Goal: Task Accomplishment & Management: Use online tool/utility

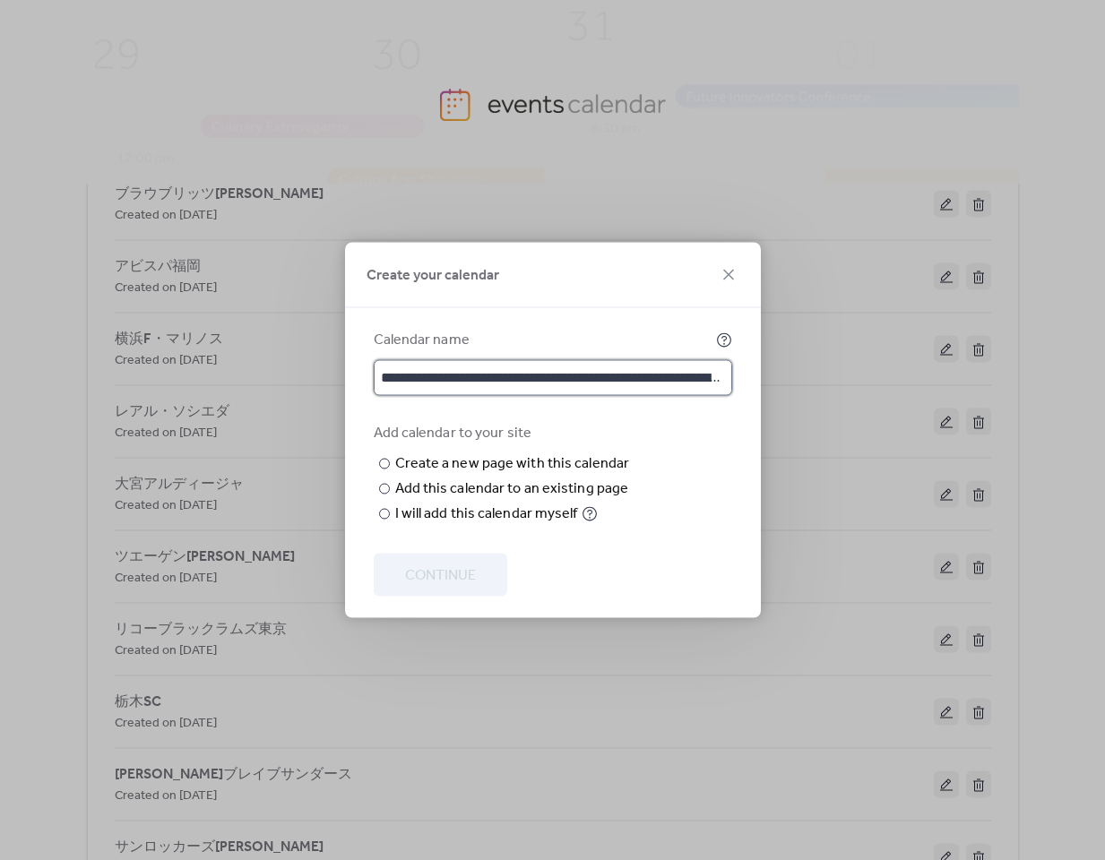
click at [590, 360] on input "**********" at bounding box center [553, 378] width 358 height 36
paste input "text"
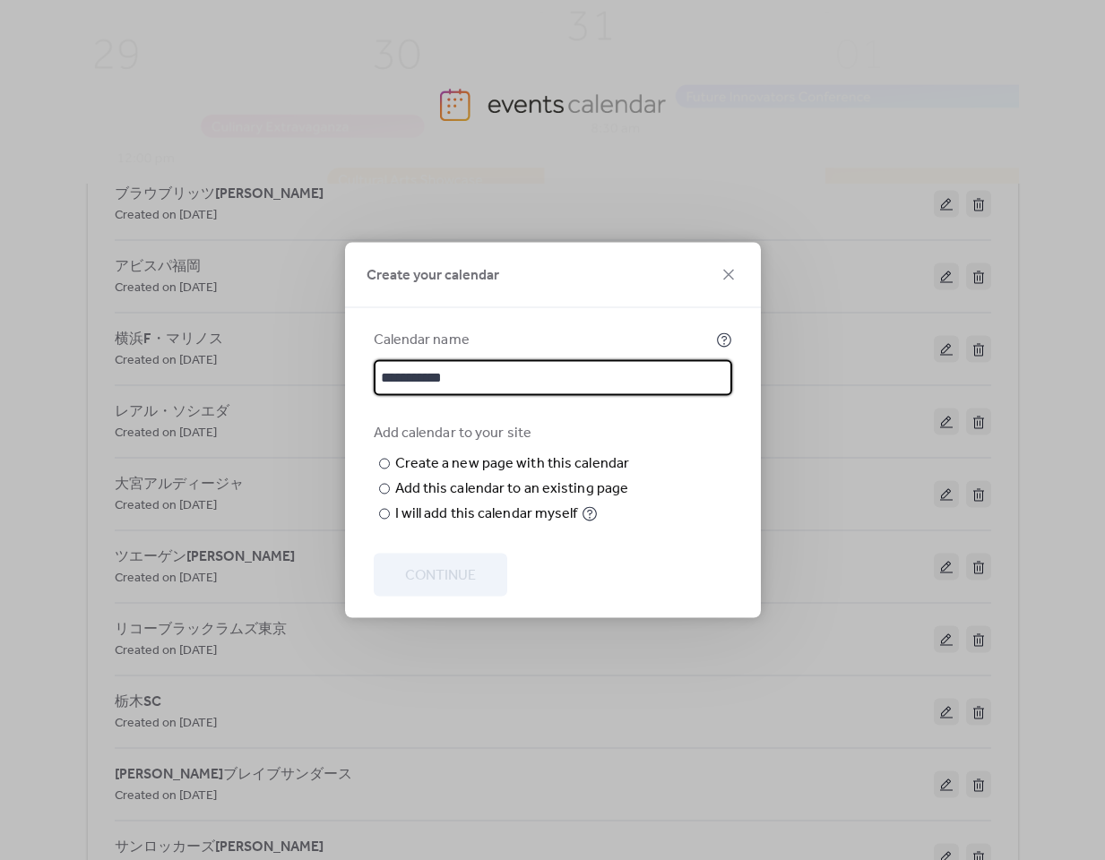
type input "**********"
click at [686, 459] on div "Add calendar to your site ​ Create a new page with this calendar New page name …" at bounding box center [553, 474] width 358 height 102
click at [498, 525] on div "I will add this calendar myself" at bounding box center [486, 515] width 183 height 22
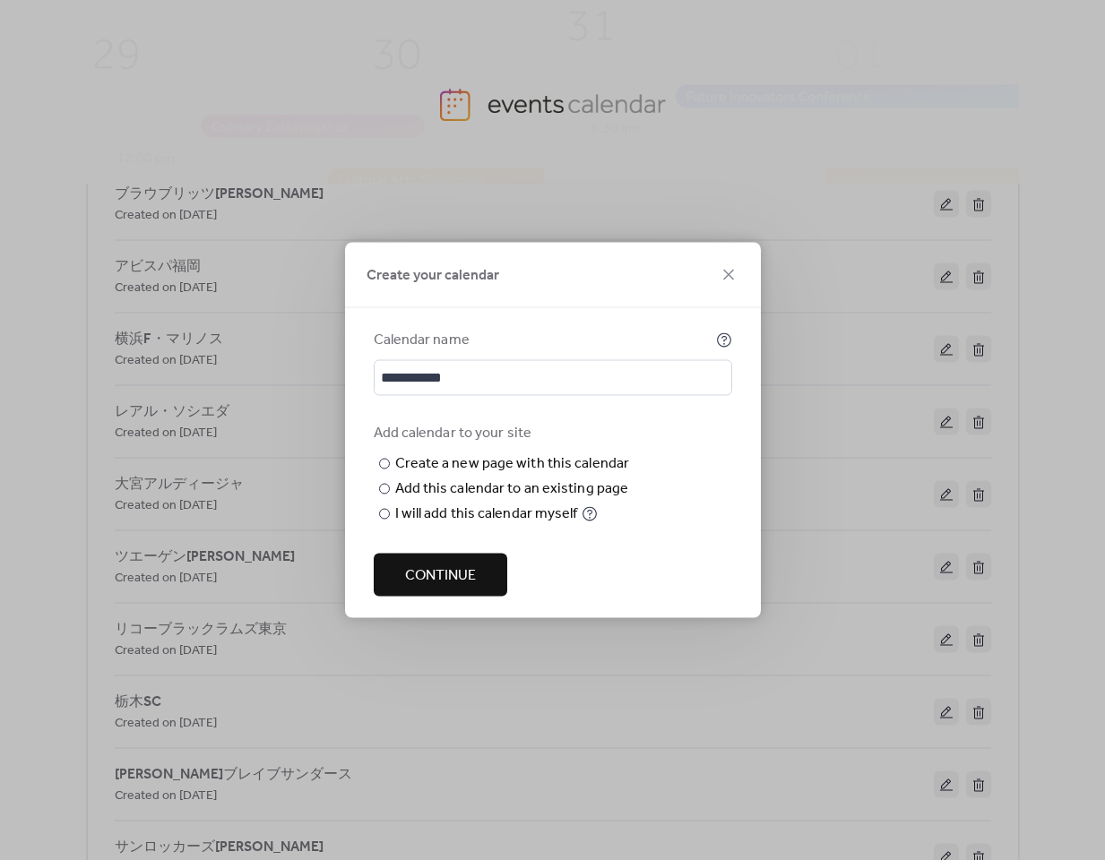
click at [447, 574] on span "Continue" at bounding box center [440, 576] width 71 height 22
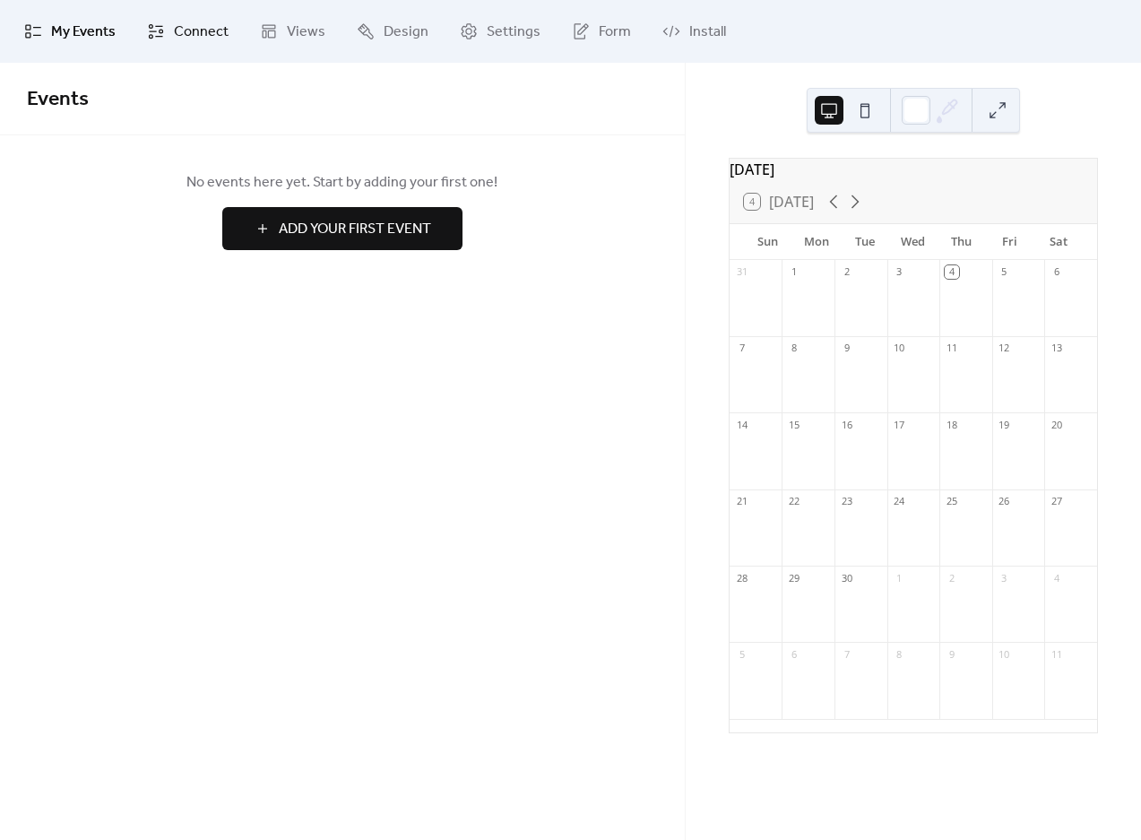
click at [180, 41] on span "Connect" at bounding box center [201, 33] width 55 height 22
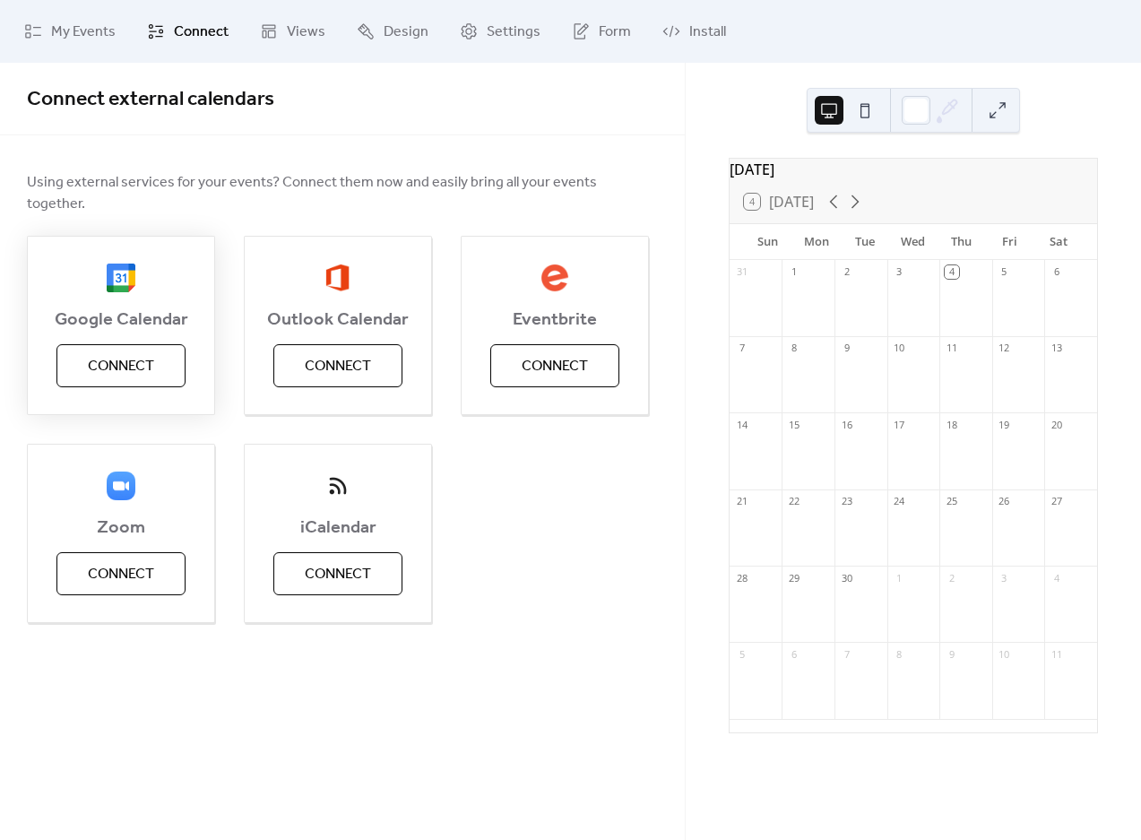
click at [127, 356] on span "Connect" at bounding box center [121, 367] width 66 height 22
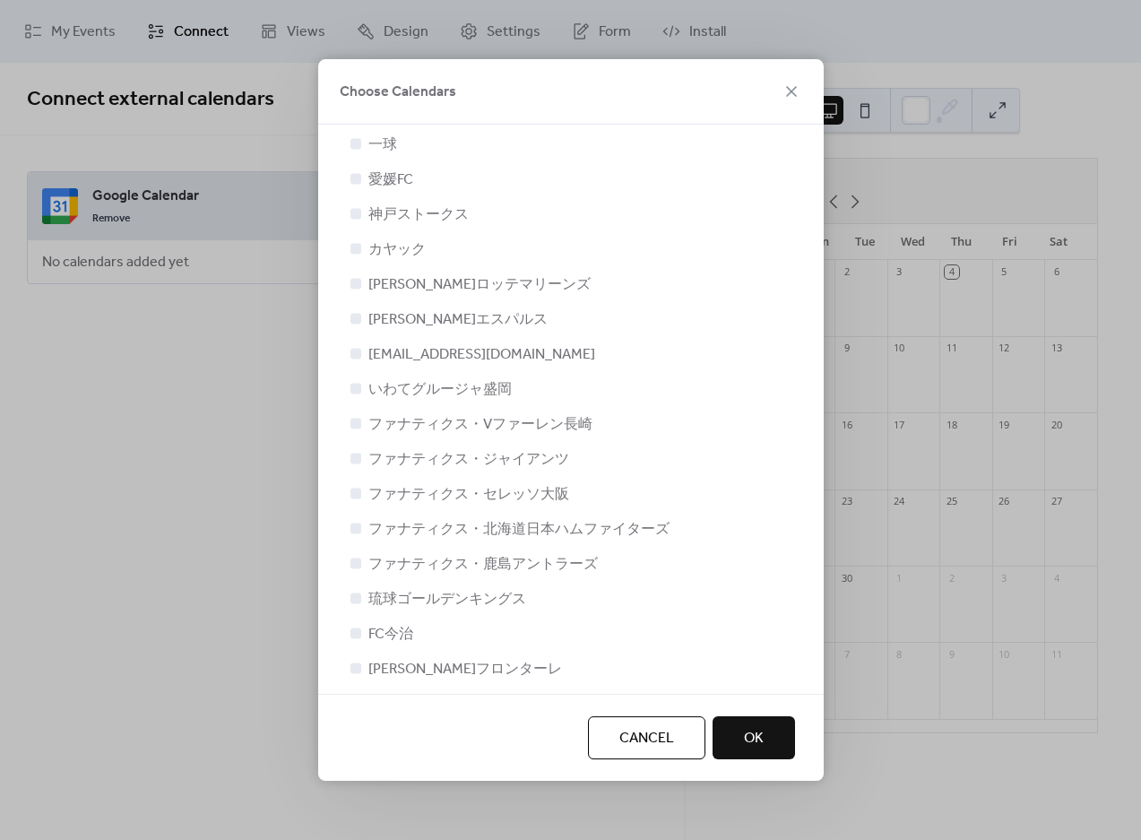
scroll to position [2185, 0]
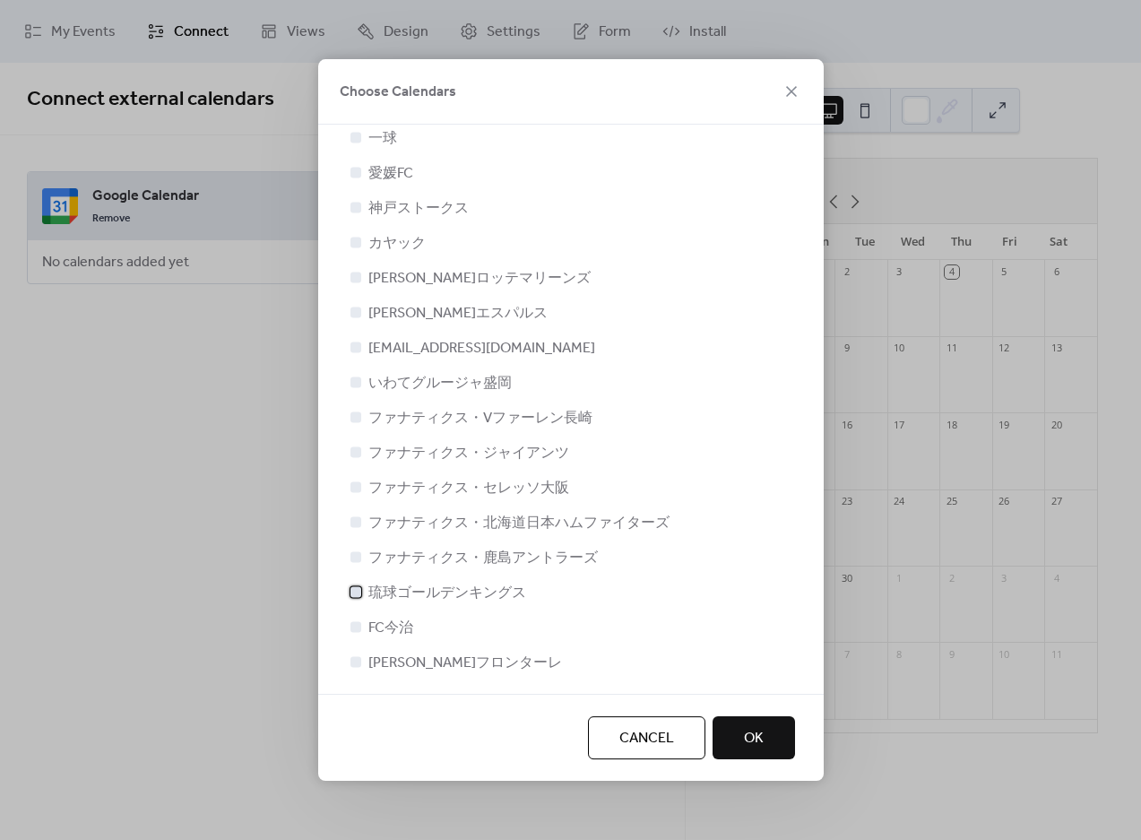
click at [433, 586] on span "琉球ゴールデンキングス" at bounding box center [447, 593] width 158 height 22
click at [763, 737] on span "OK" at bounding box center [754, 739] width 20 height 22
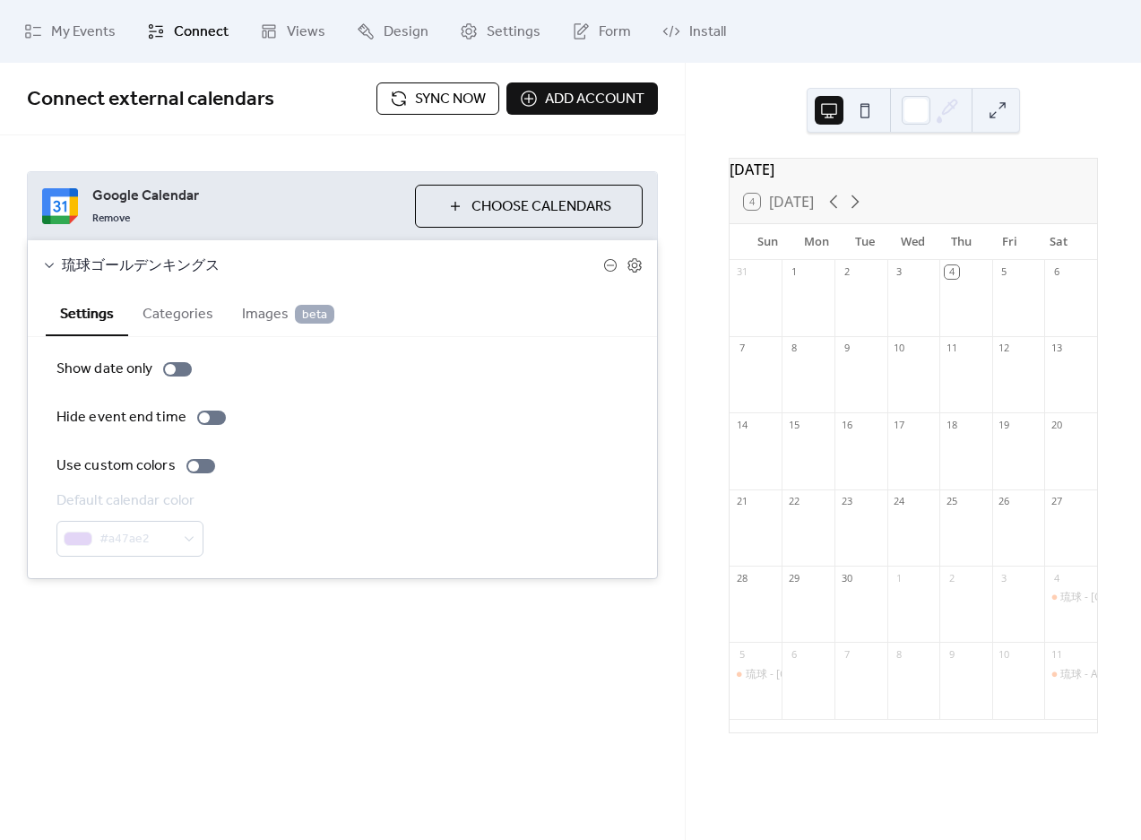
click at [161, 306] on button "Categories" at bounding box center [177, 312] width 99 height 44
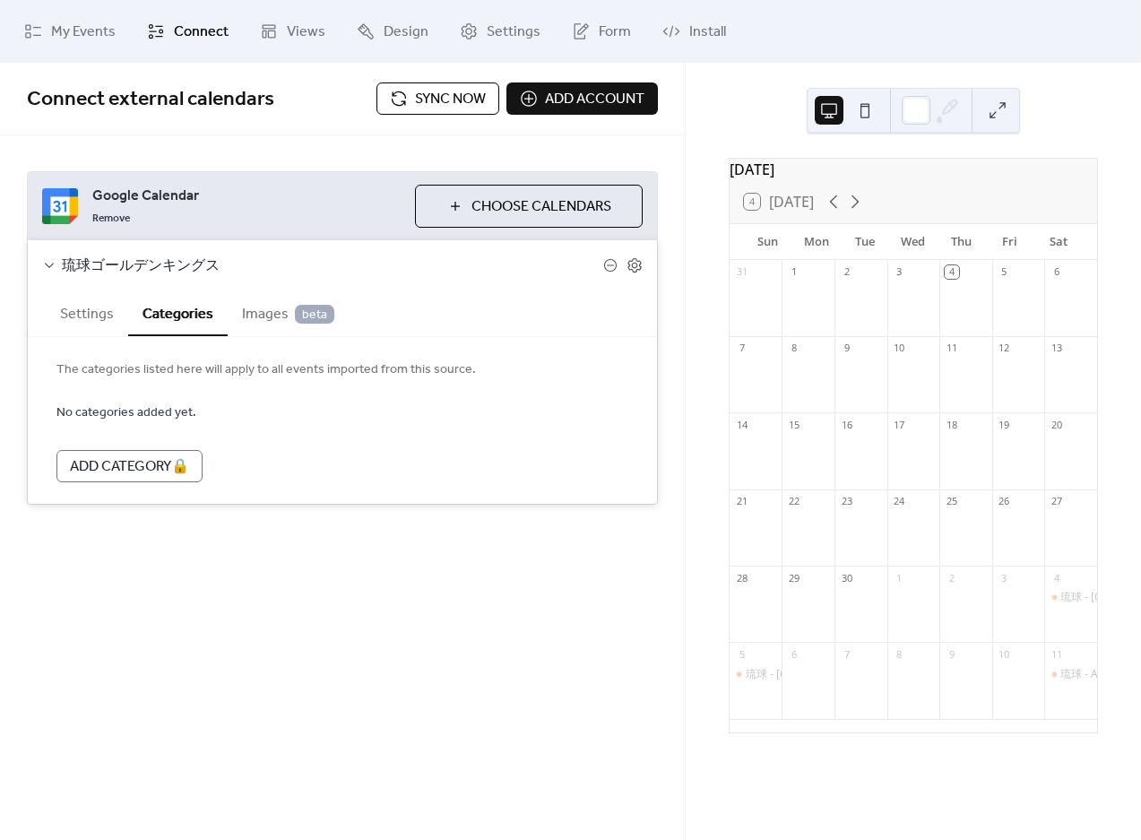
click at [161, 306] on button "Categories" at bounding box center [177, 313] width 99 height 46
click at [268, 305] on span "Images beta" at bounding box center [288, 315] width 92 height 22
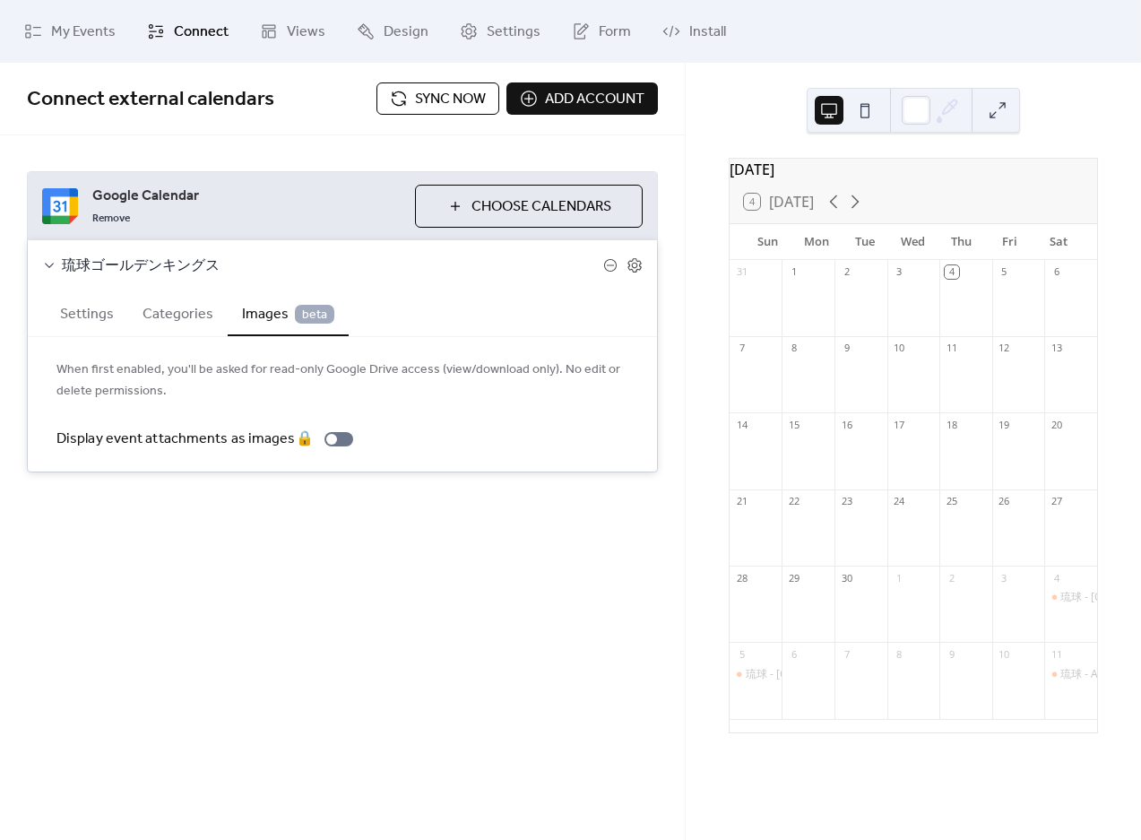
click at [93, 320] on button "Settings" at bounding box center [87, 312] width 82 height 44
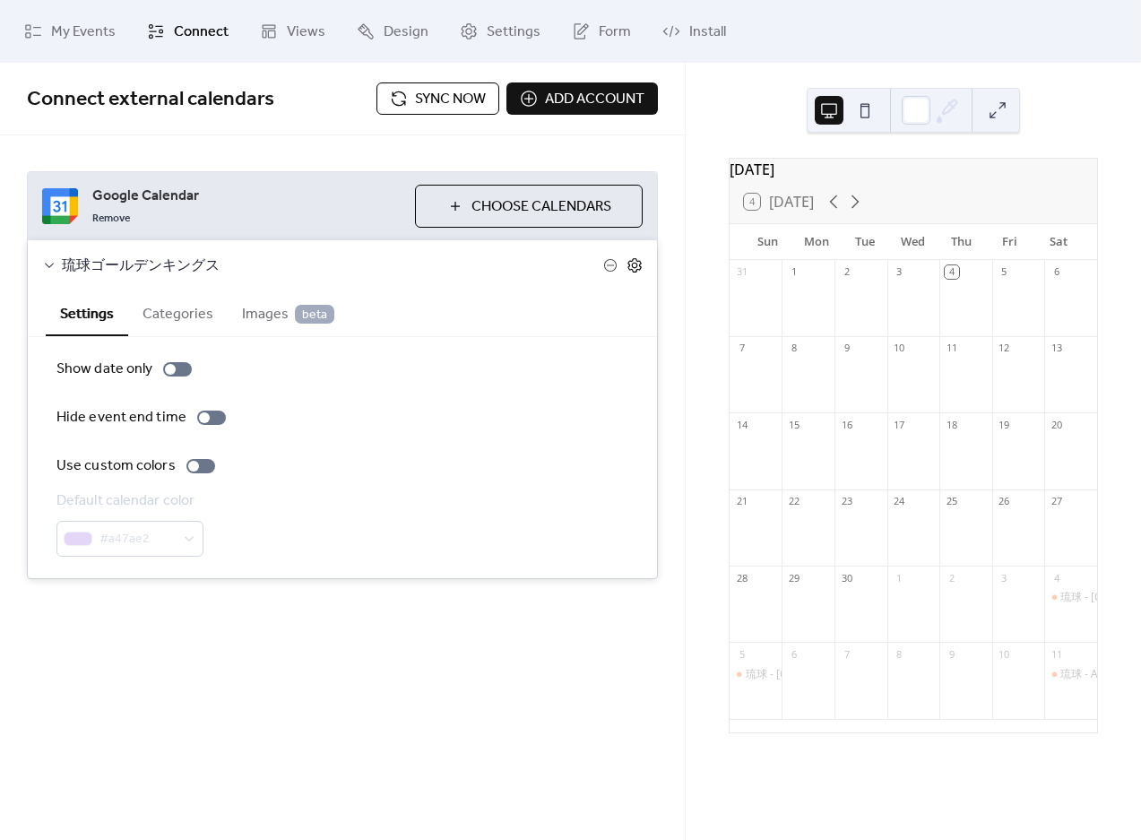
click at [636, 268] on icon at bounding box center [634, 265] width 16 height 16
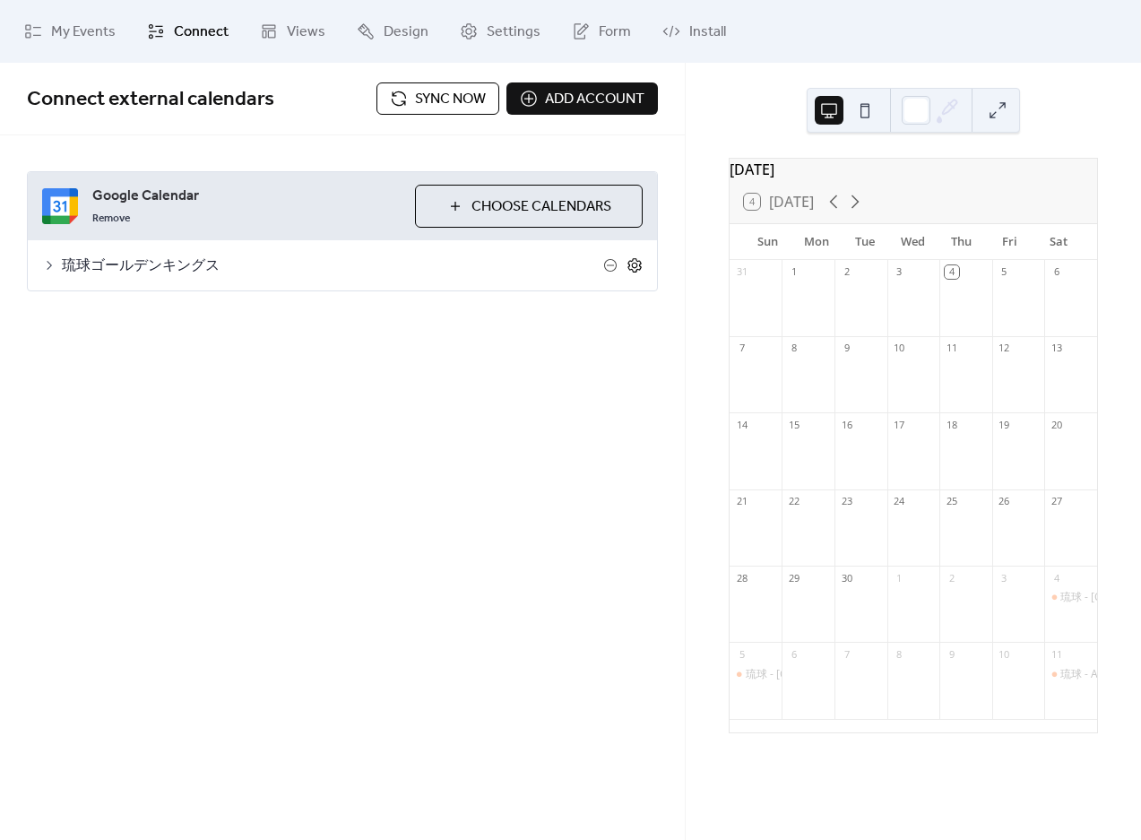
click at [636, 268] on icon at bounding box center [634, 265] width 16 height 16
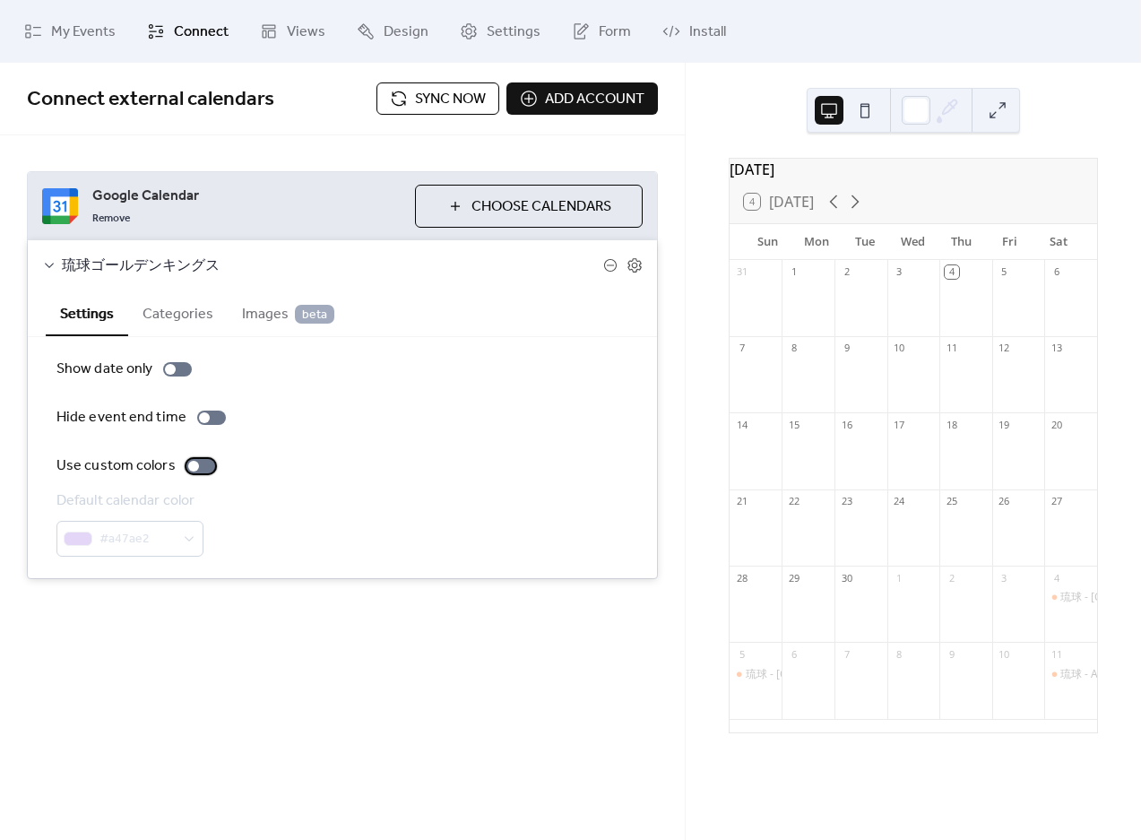
click at [188, 466] on div at bounding box center [193, 466] width 11 height 11
click at [136, 543] on span "#a47ae2" at bounding box center [136, 540] width 75 height 22
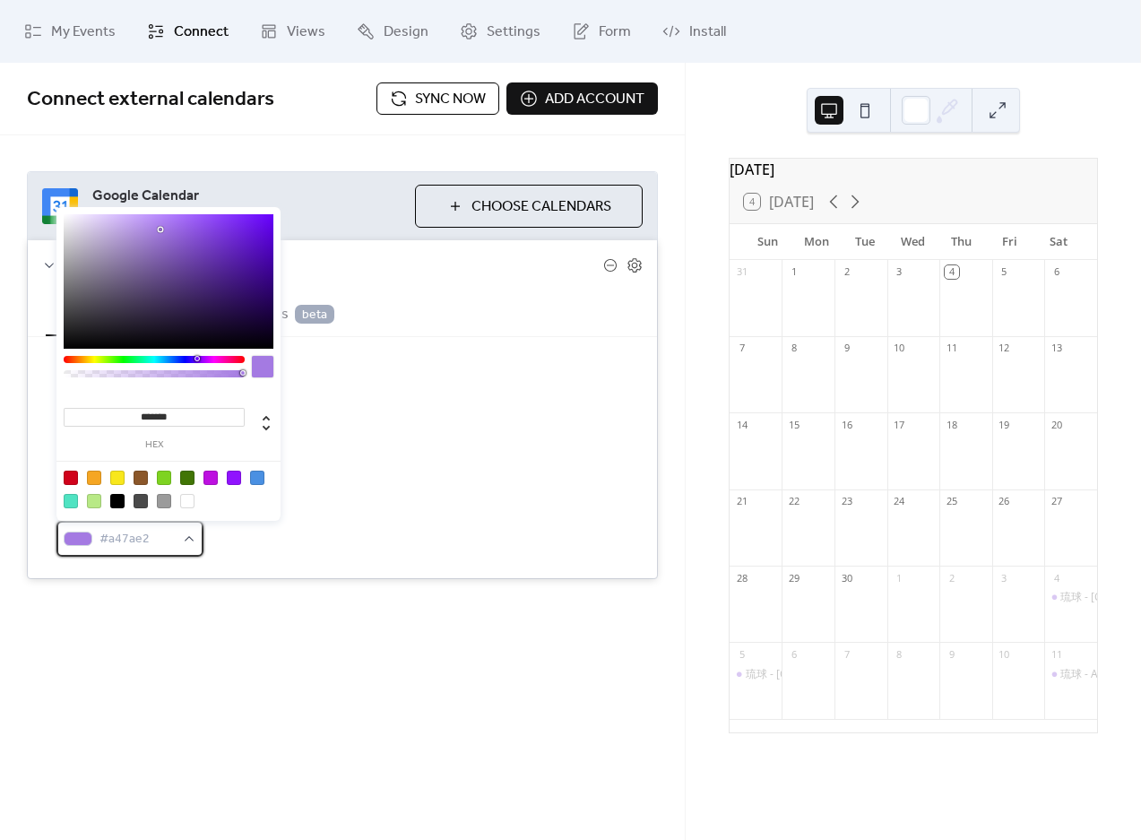
click at [136, 543] on span "#a47ae2" at bounding box center [136, 540] width 75 height 22
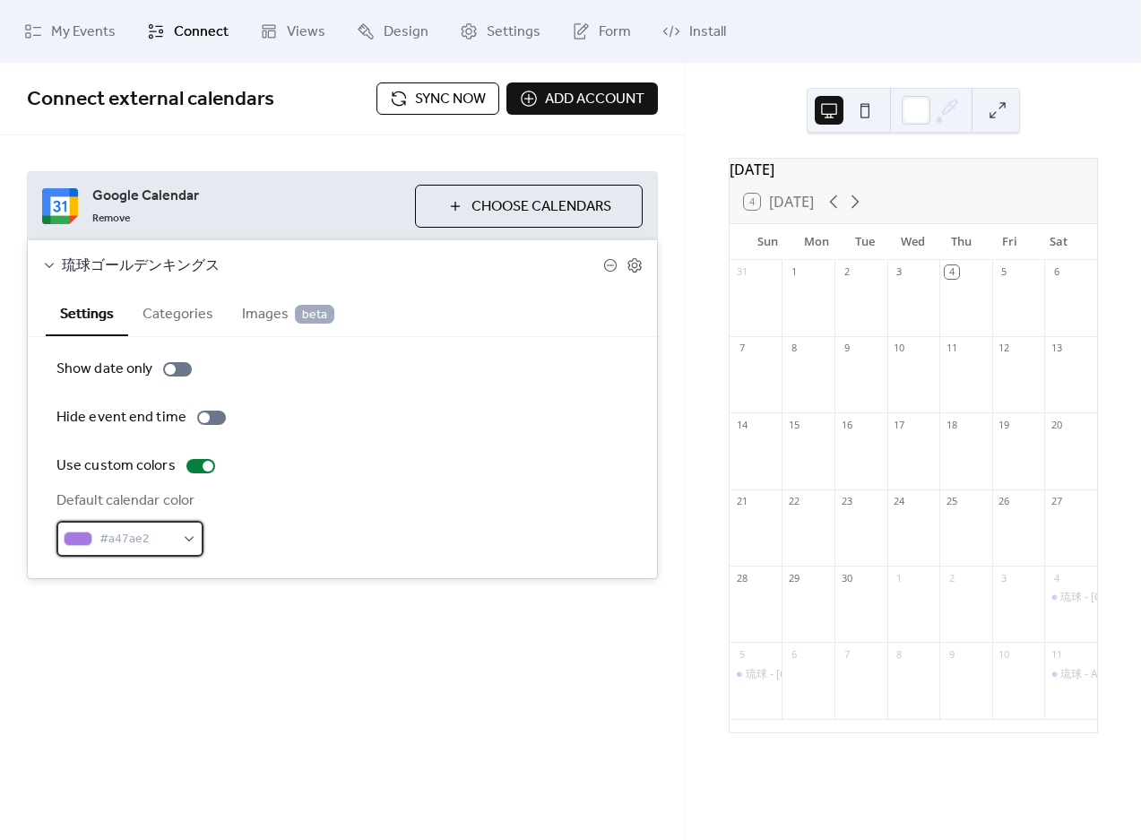
click at [136, 543] on span "#a47ae2" at bounding box center [136, 540] width 75 height 22
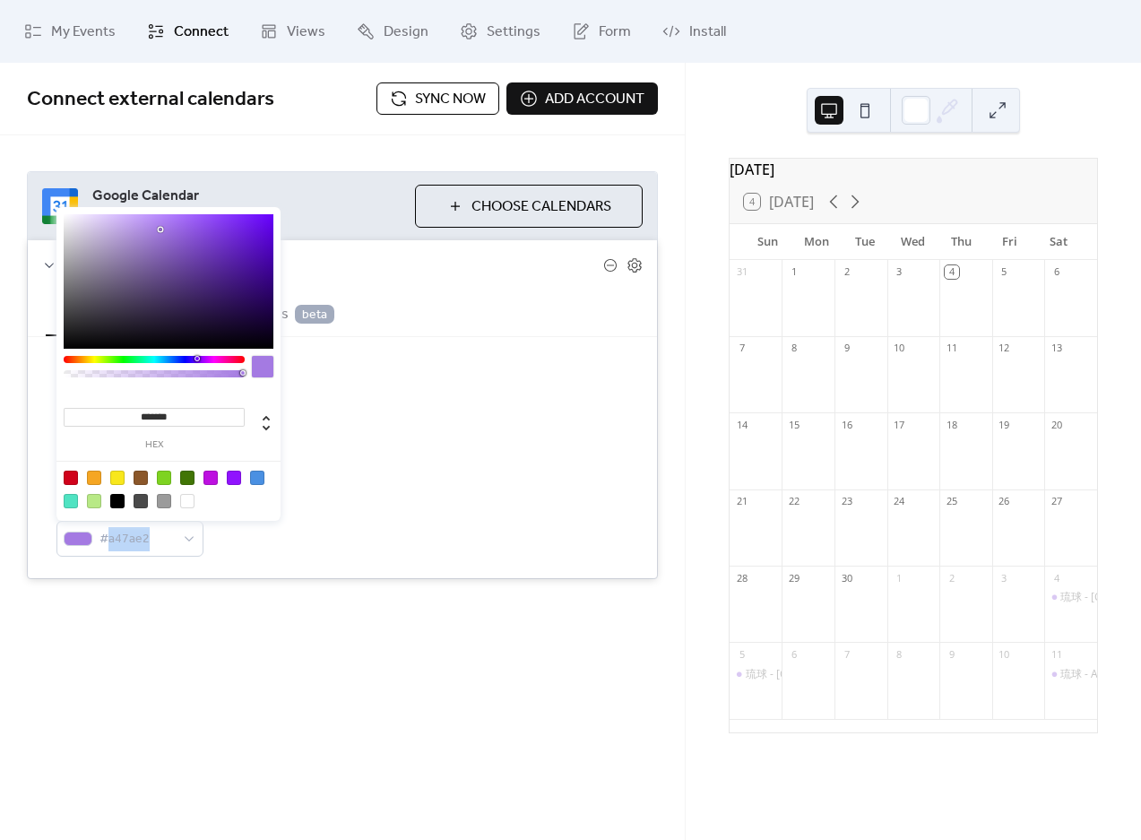
click at [154, 418] on input "*******" at bounding box center [154, 417] width 181 height 19
paste input "*"
click at [139, 417] on input "********" at bounding box center [154, 417] width 181 height 19
type input "*******"
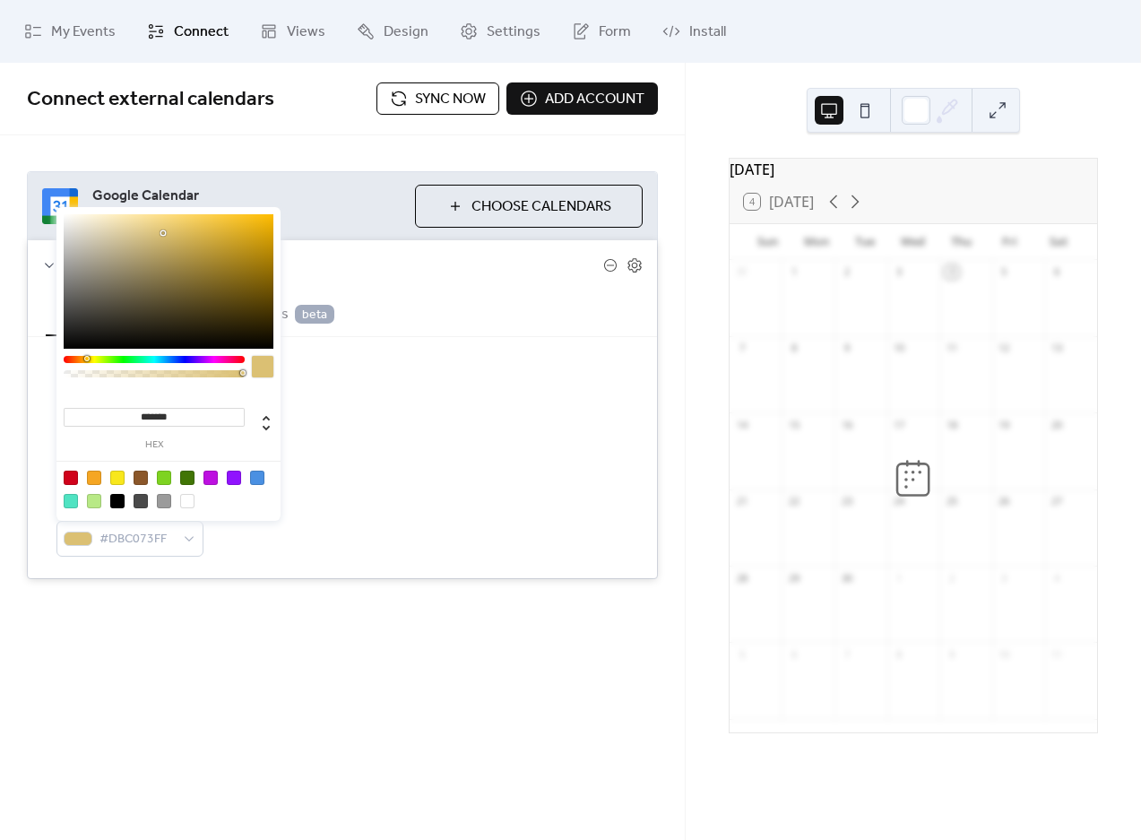
click at [276, 642] on div "Connect external calendars Sync now Add account Google Calendar Remove Choose C…" at bounding box center [342, 357] width 685 height 588
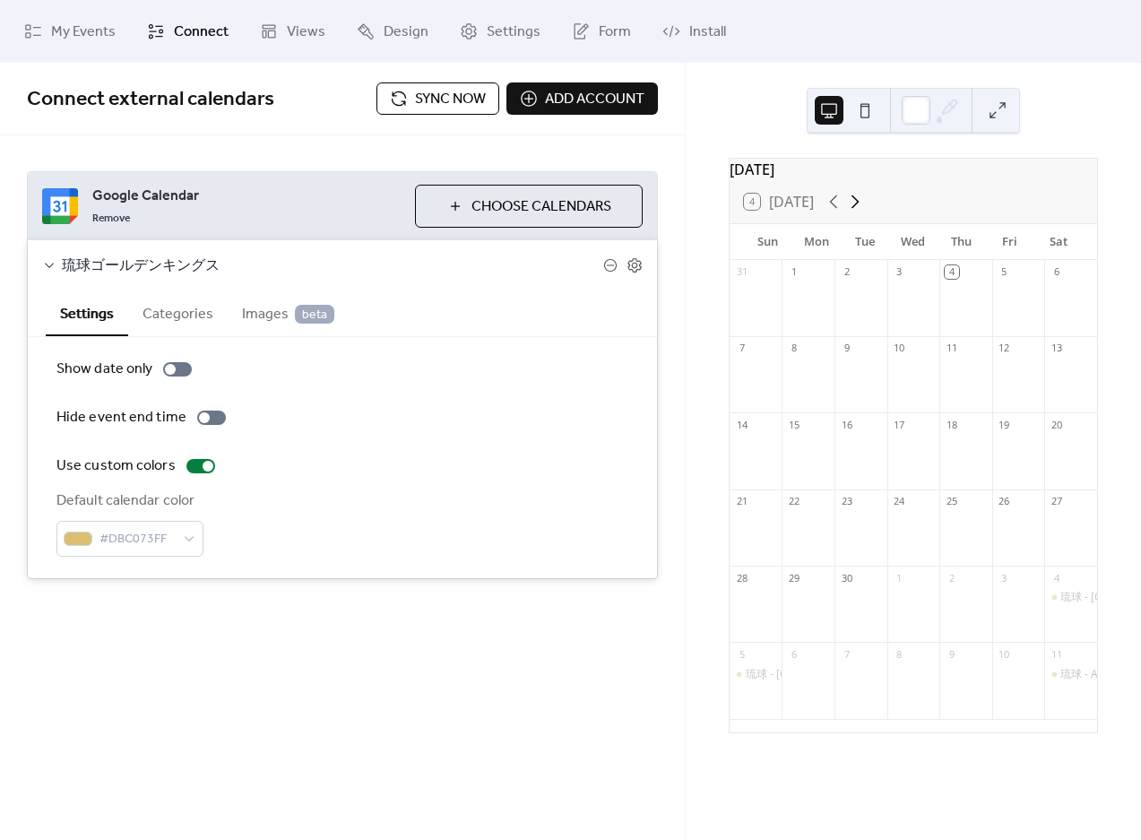
click at [856, 212] on icon at bounding box center [855, 202] width 22 height 22
click at [496, 27] on span "Settings" at bounding box center [514, 33] width 54 height 22
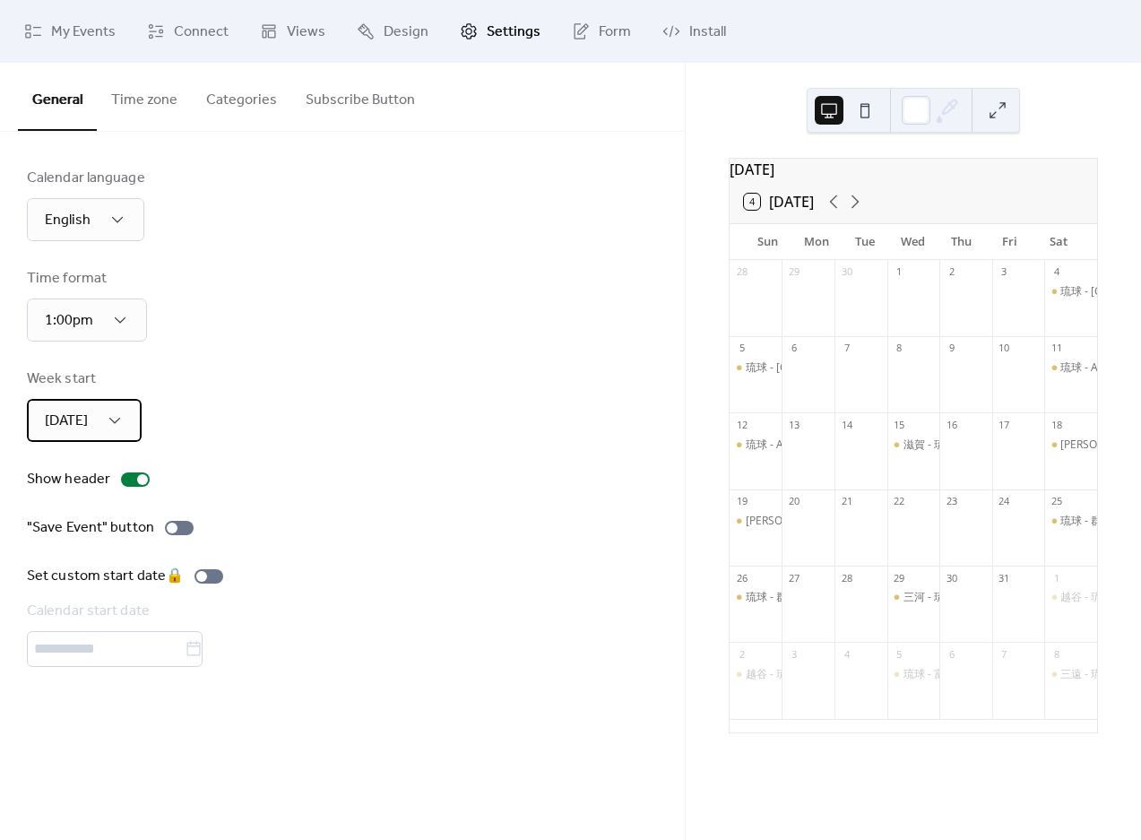
click at [93, 434] on div "[DATE]" at bounding box center [84, 420] width 115 height 43
click at [79, 498] on span "[DATE]" at bounding box center [62, 500] width 43 height 22
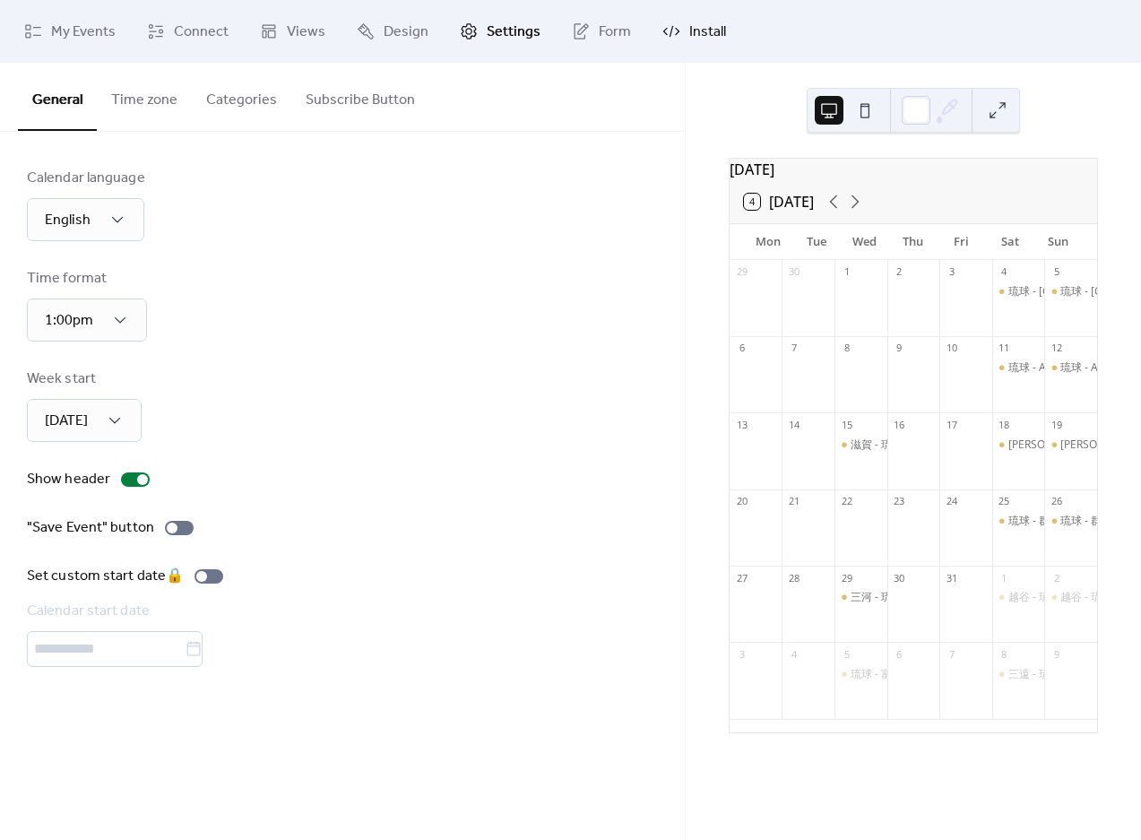
click at [704, 22] on span "Install" at bounding box center [707, 33] width 37 height 22
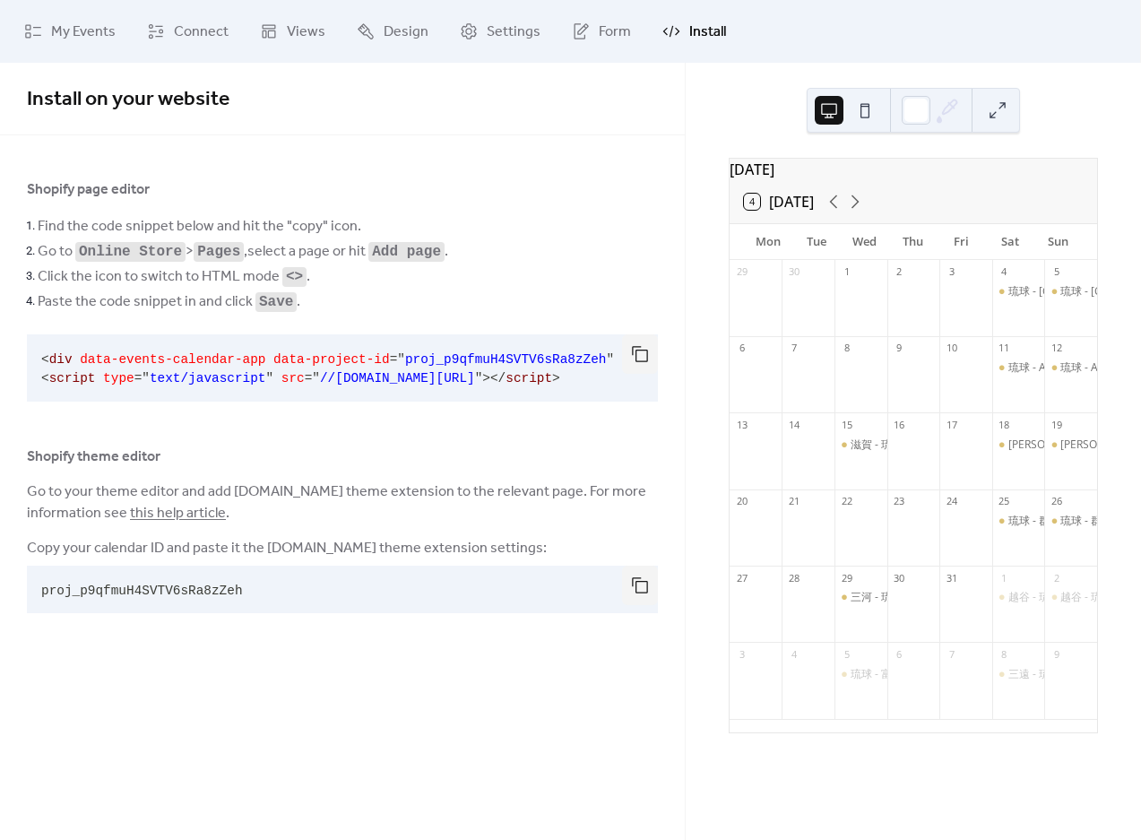
click at [131, 379] on span "type" at bounding box center [118, 378] width 31 height 14
click at [112, 361] on span "data-events-calendar-app" at bounding box center [172, 359] width 185 height 14
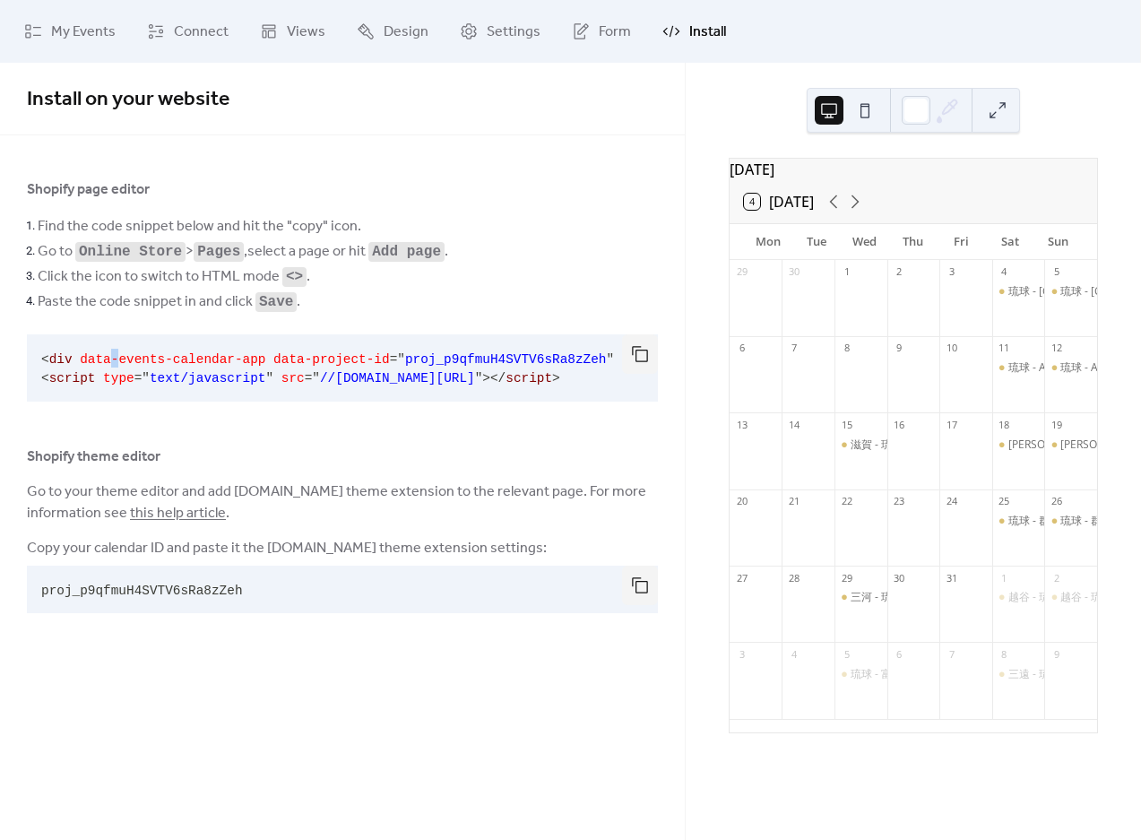
click at [112, 361] on span "data-events-calendar-app" at bounding box center [172, 359] width 185 height 14
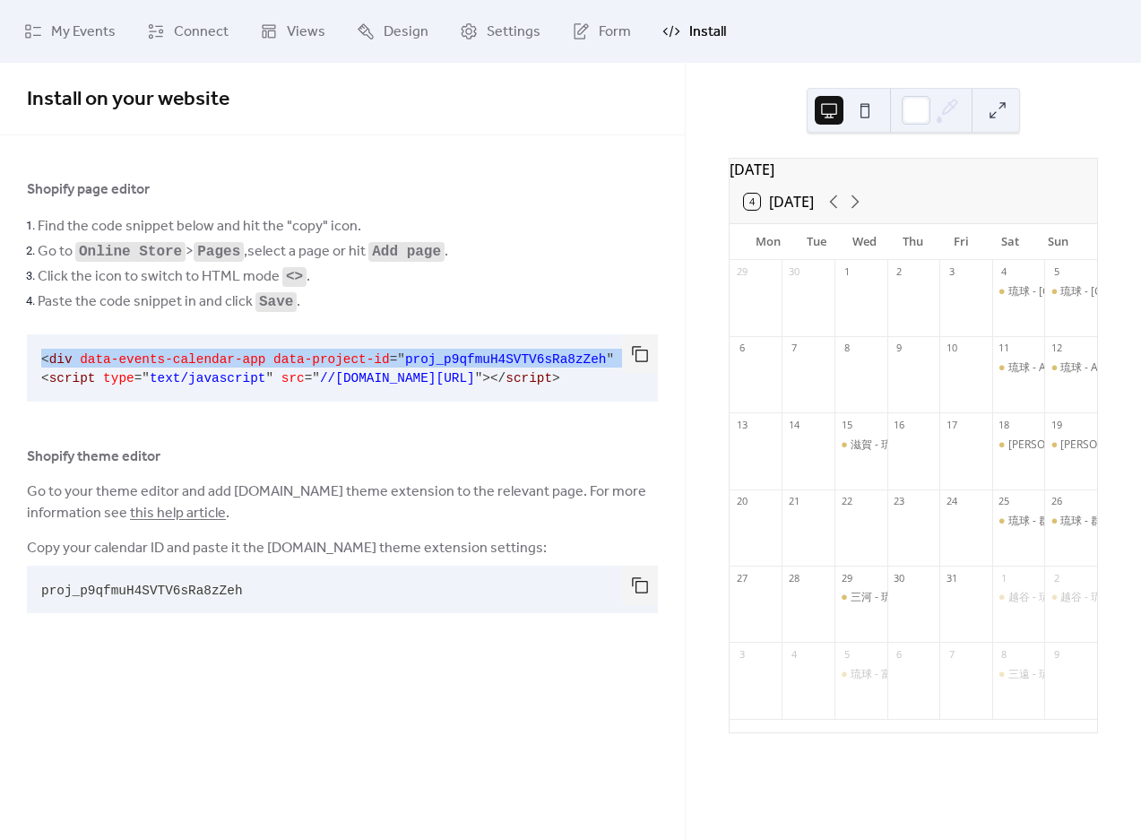
copy code "< div data-events-calendar-app data-project-id = " proj_p9qfmuH4SVTV6sRa8zZeh "…"
